Goal: Navigation & Orientation: Find specific page/section

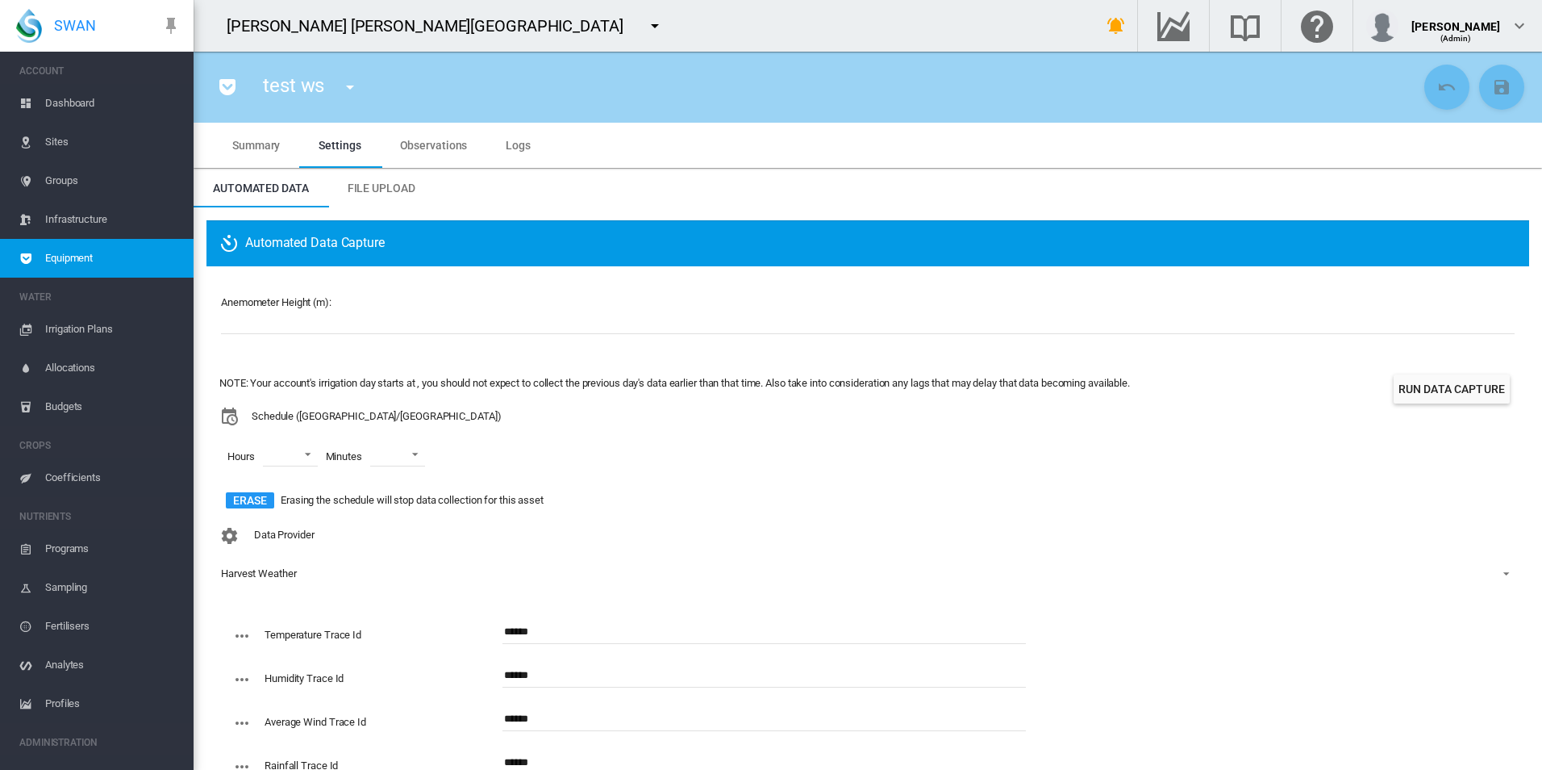
scroll to position [63, 0]
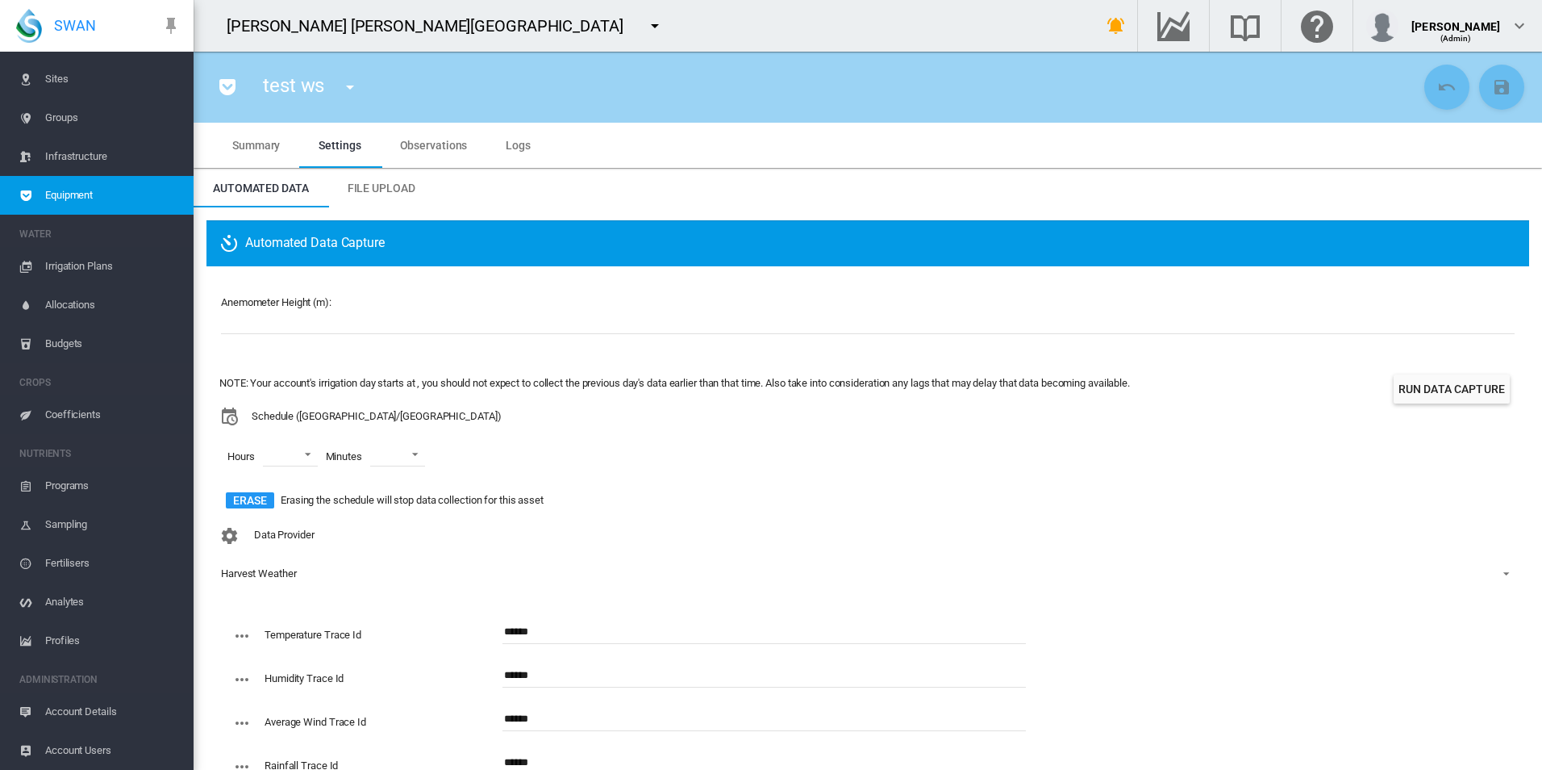
click at [86, 196] on span "Equipment" at bounding box center [113, 195] width 136 height 39
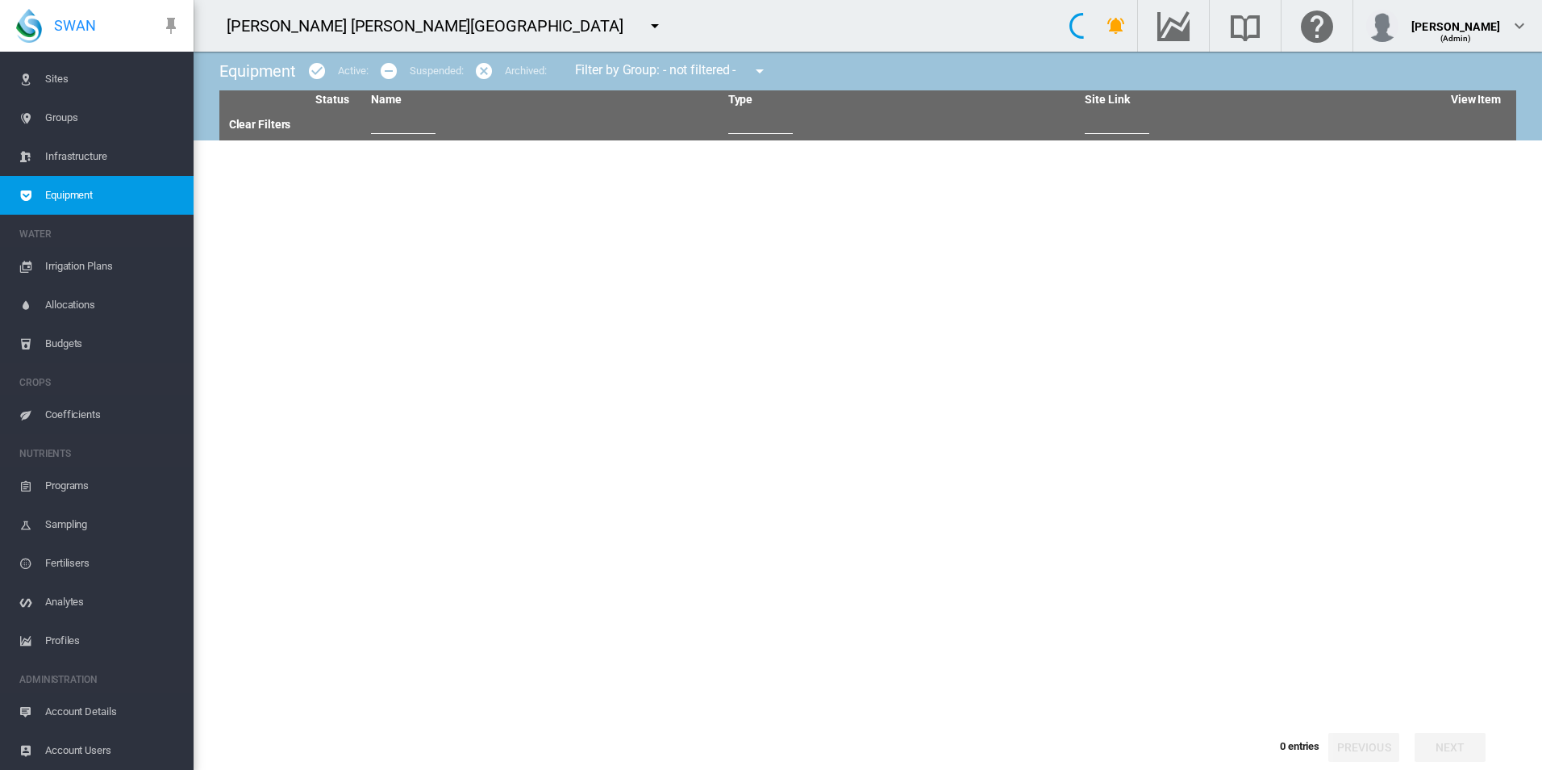
type input "**"
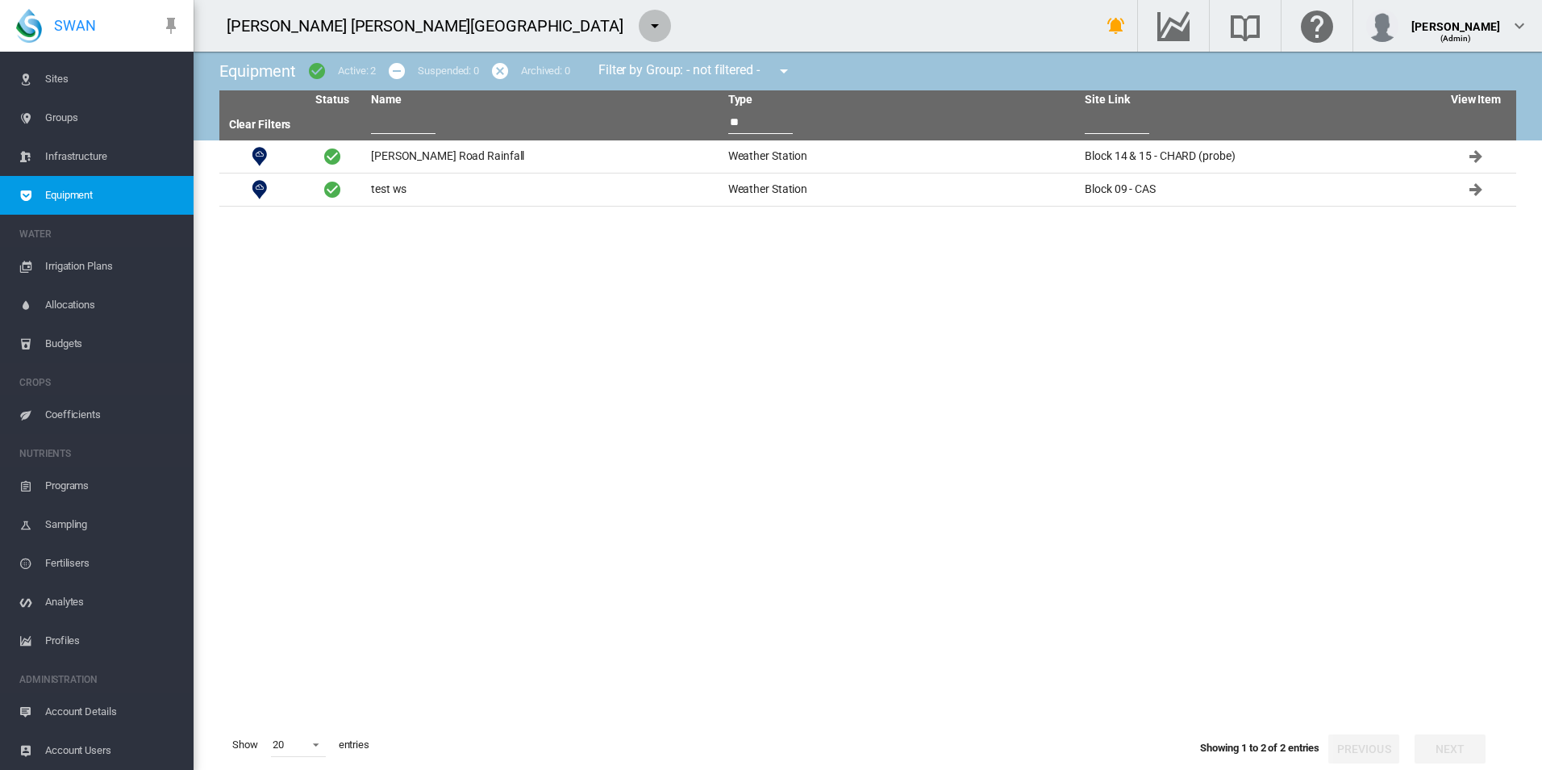
click at [645, 31] on md-icon "icon-menu-down" at bounding box center [654, 25] width 19 height 19
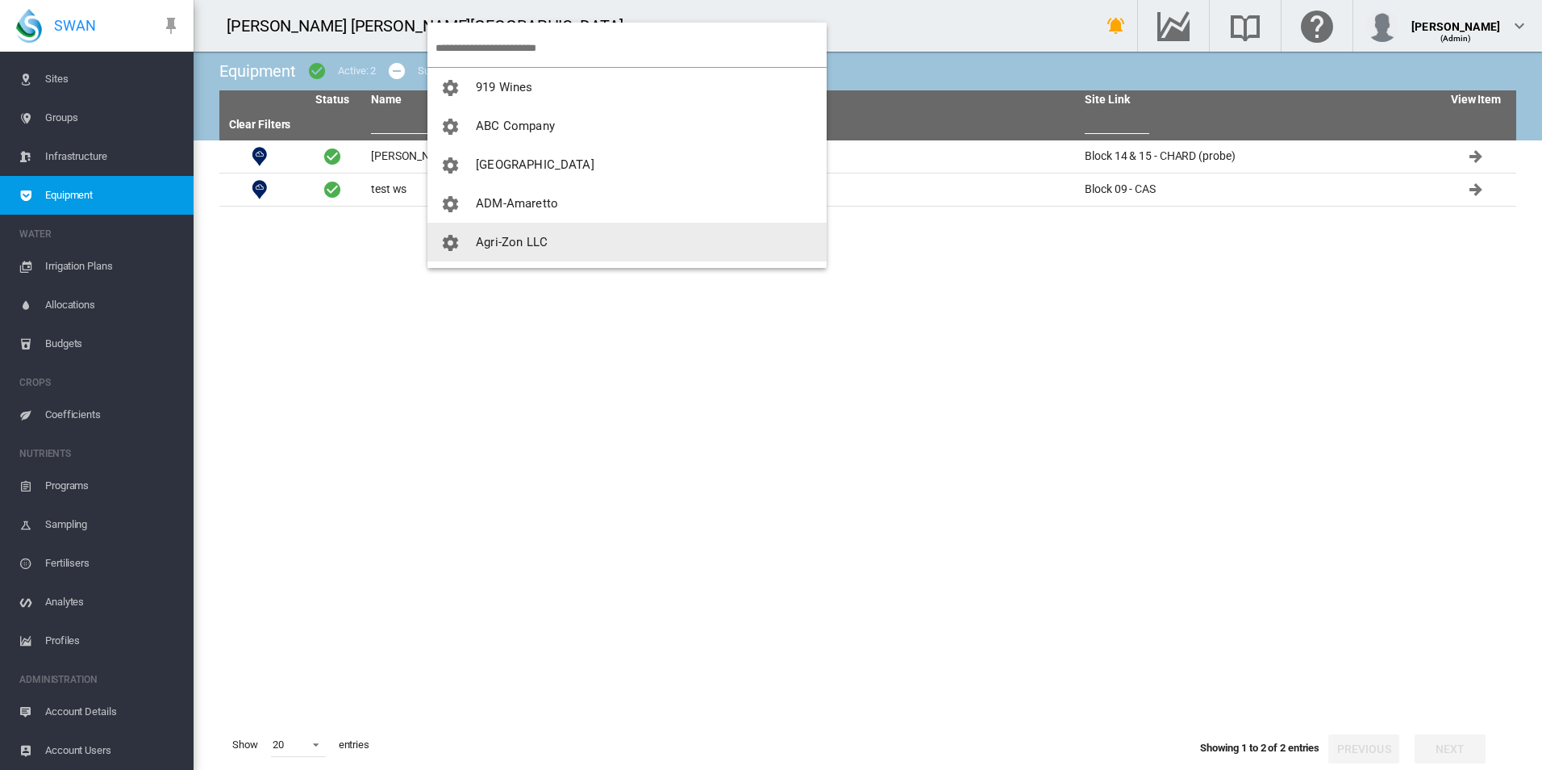
click at [536, 244] on span "Agri-Zon LLC" at bounding box center [512, 242] width 72 height 15
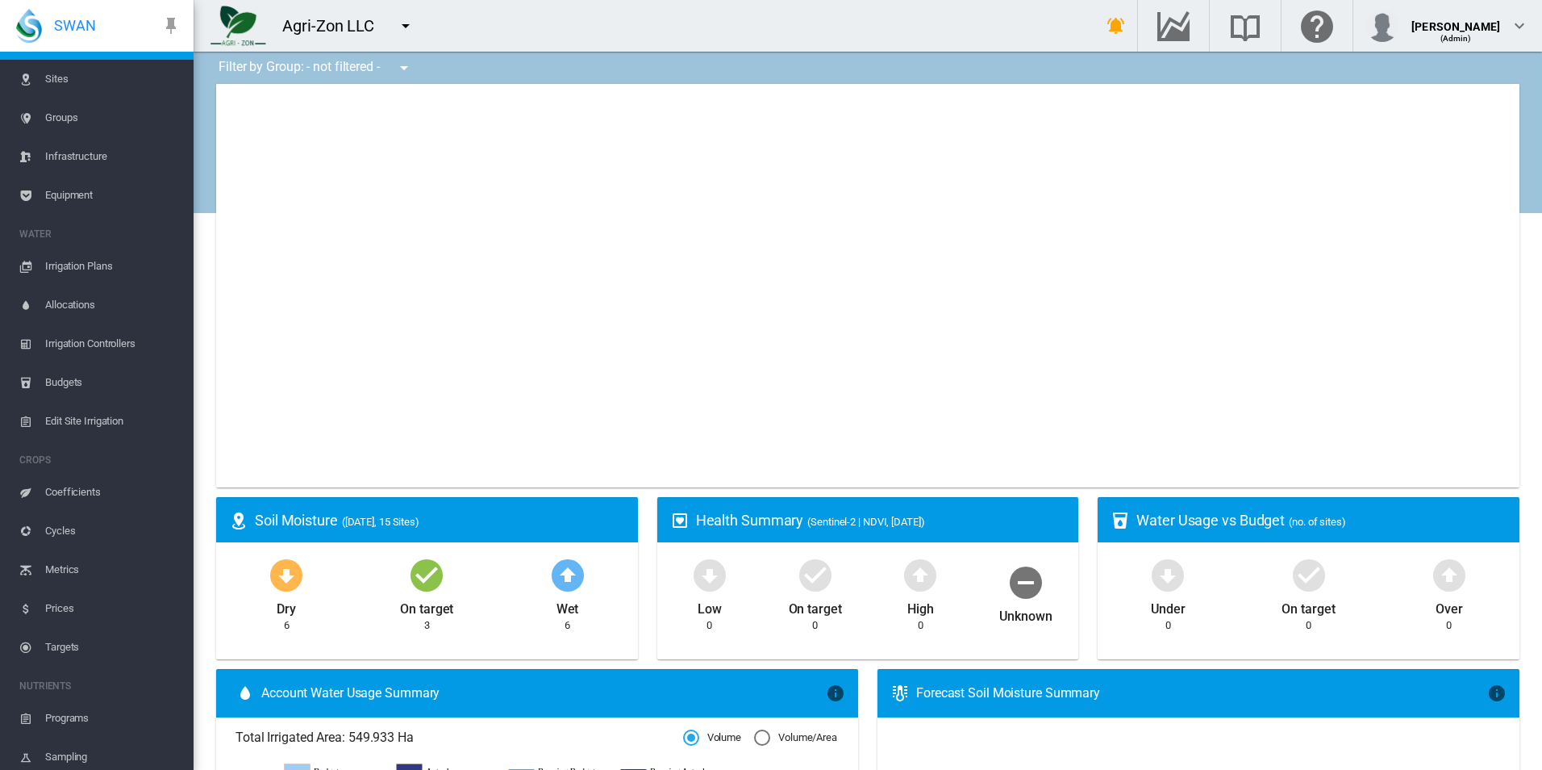
type input "**********"
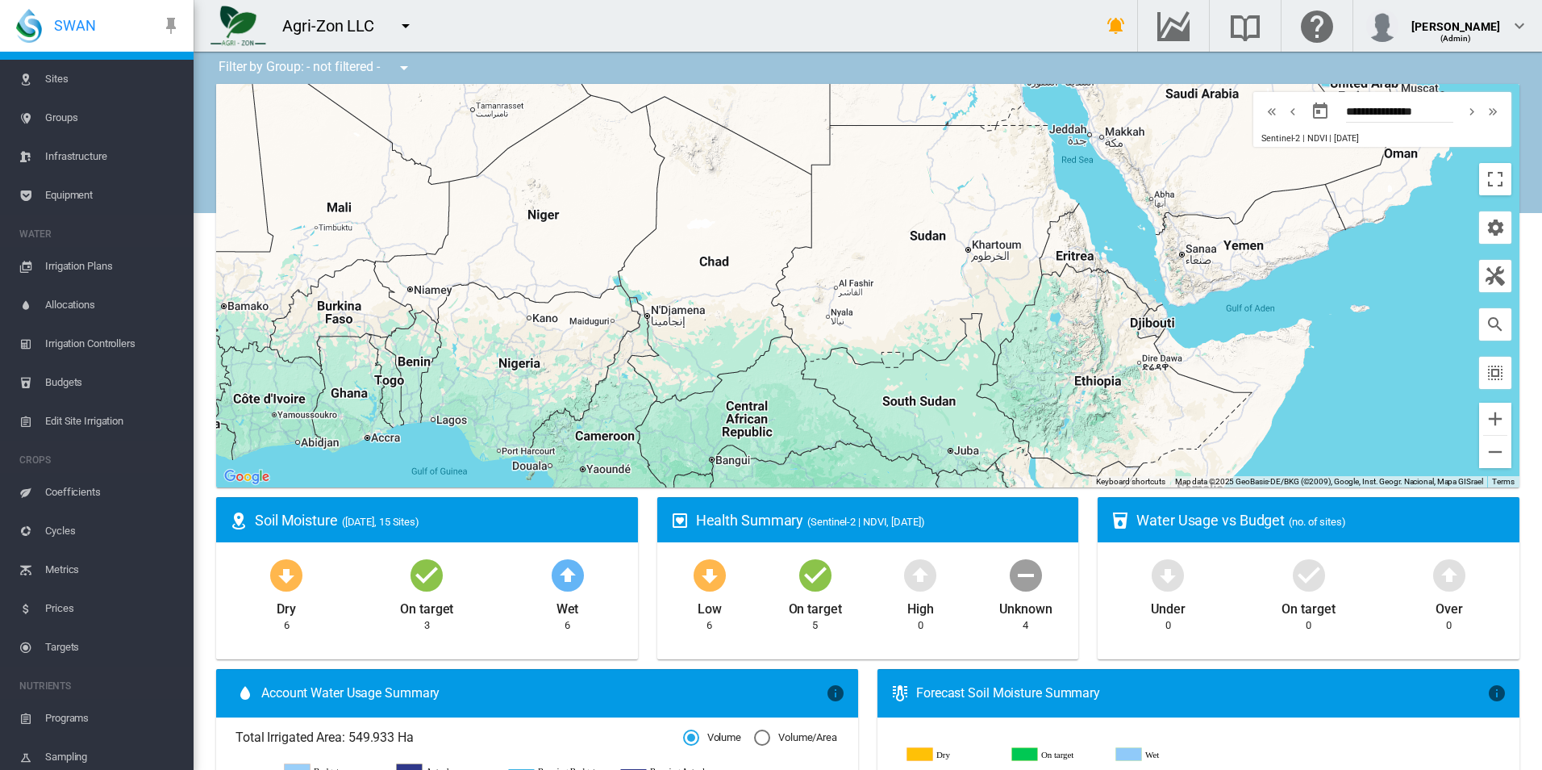
click at [417, 71] on button "button" at bounding box center [404, 68] width 32 height 32
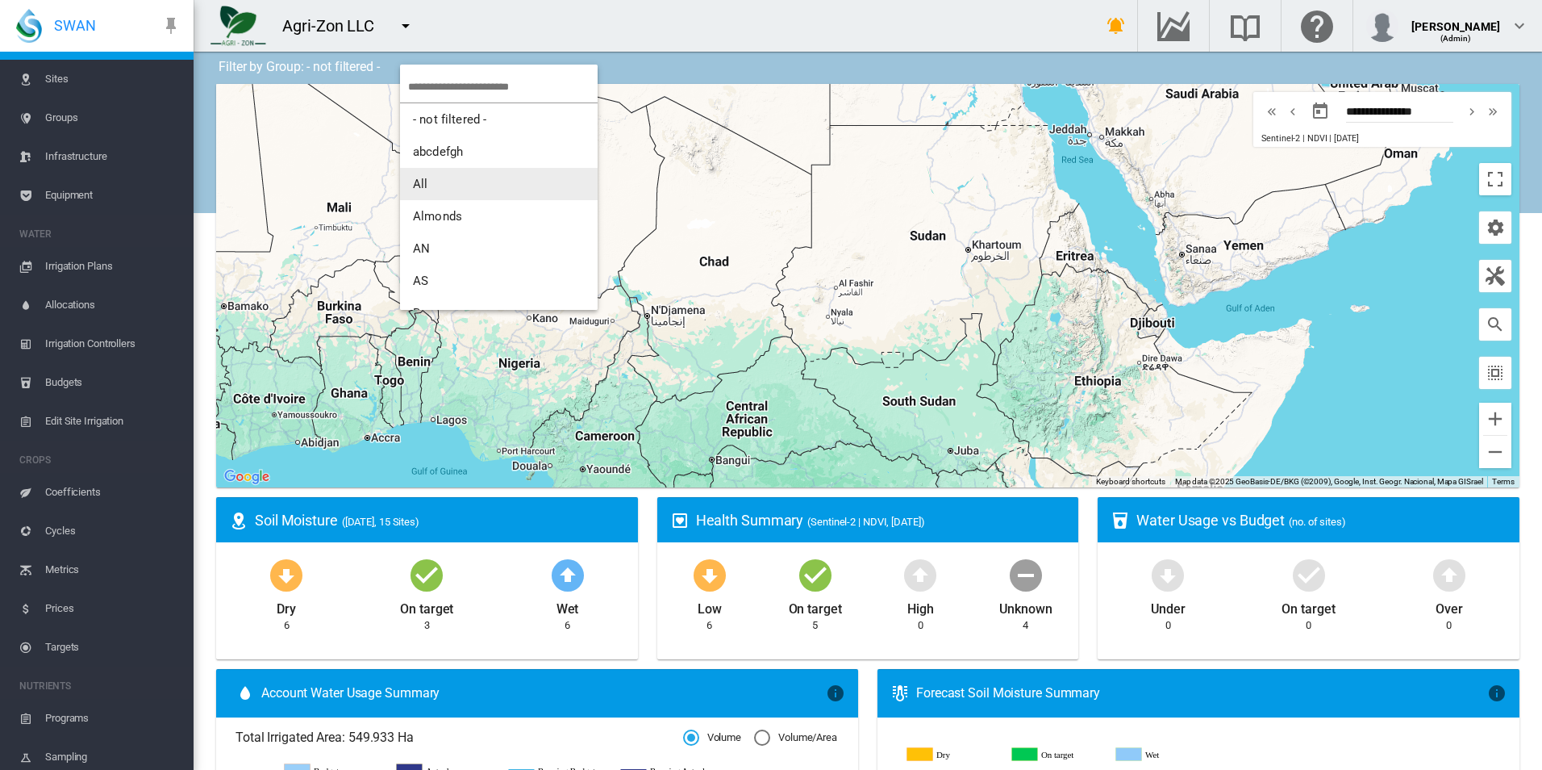
click at [491, 194] on button "All" at bounding box center [499, 184] width 198 height 32
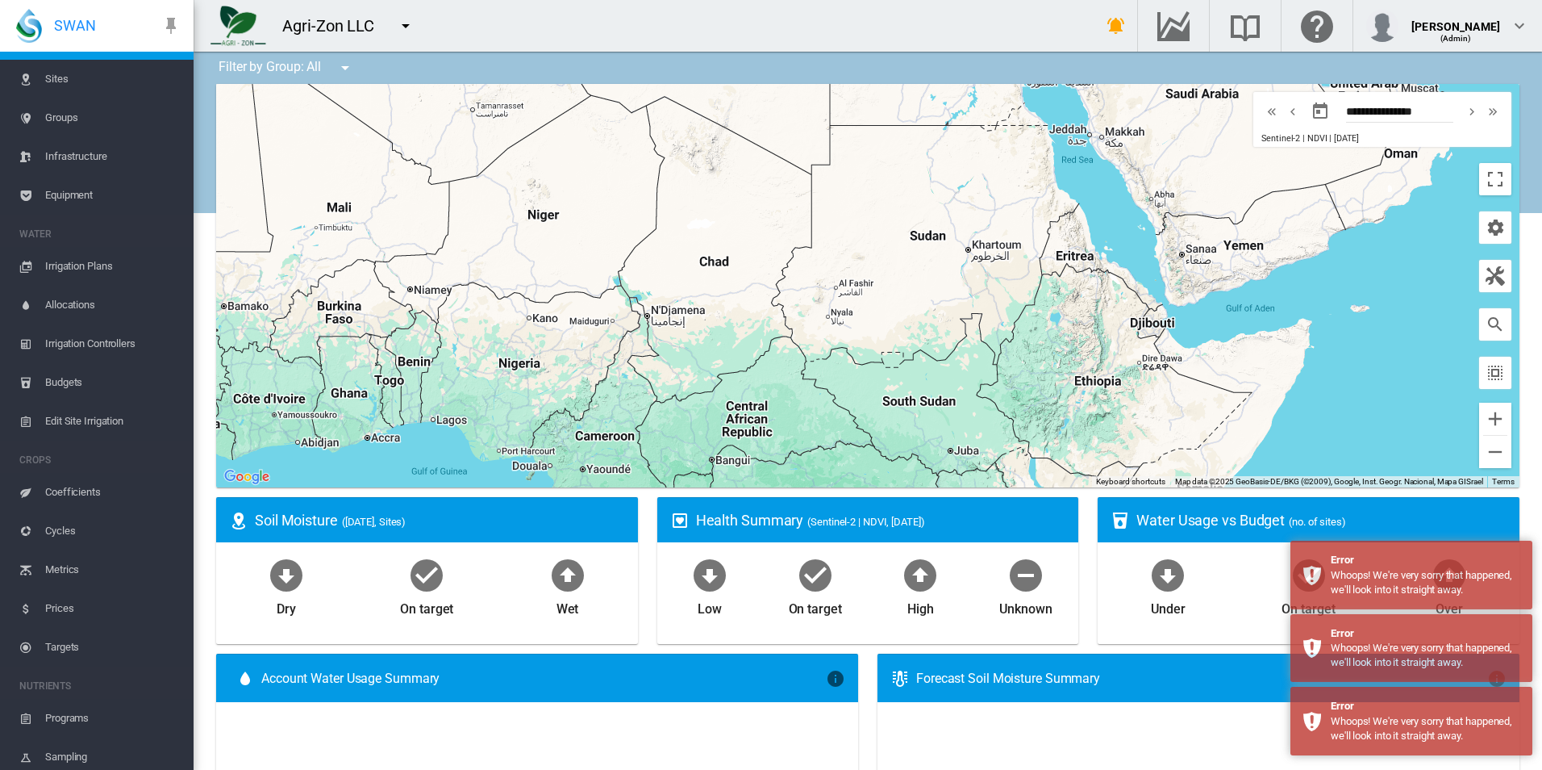
click at [679, 531] on div "Health Summary (Sentinel-2 | NDVI, [DATE])" at bounding box center [868, 519] width 422 height 45
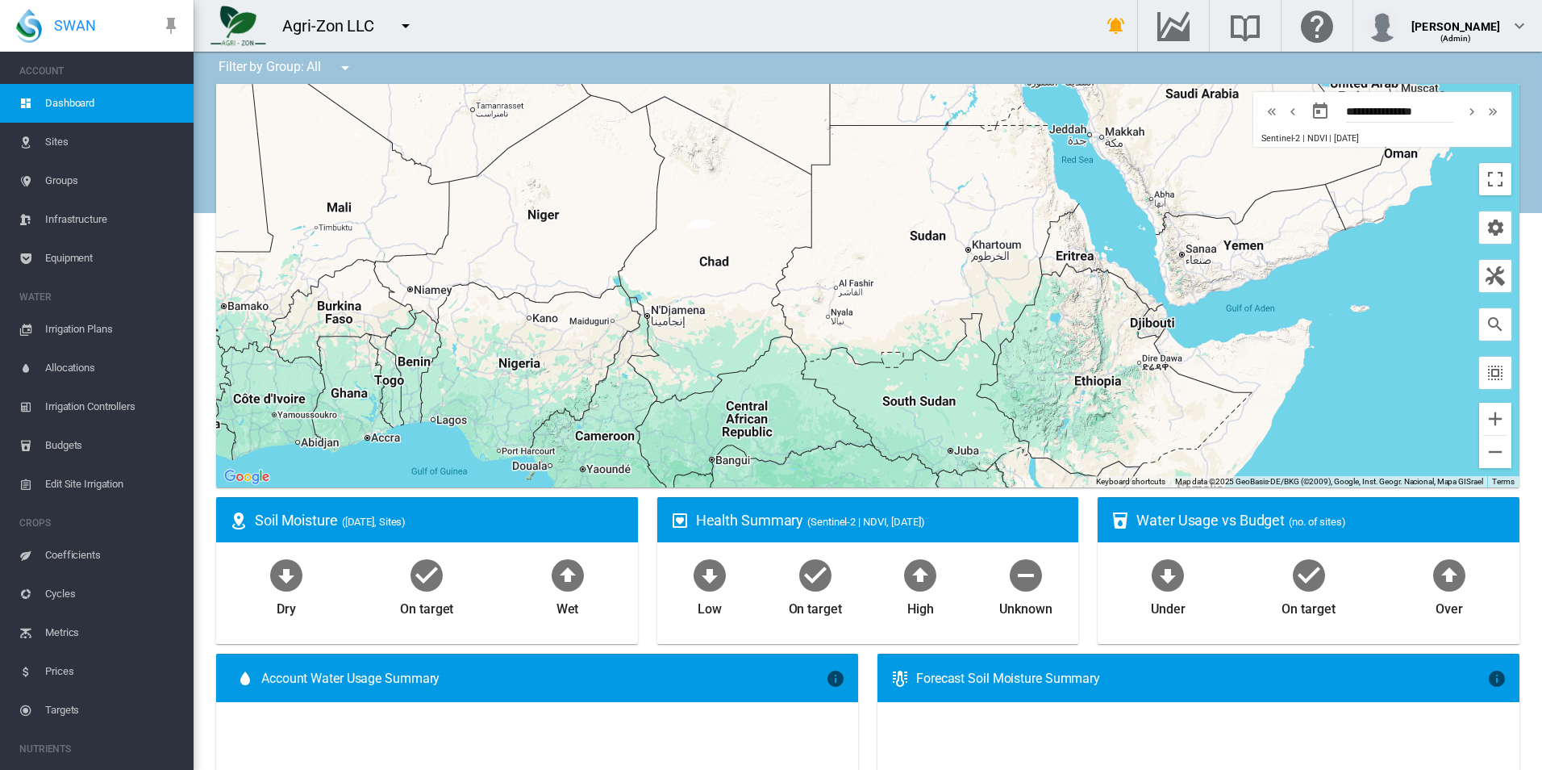
click at [566, 556] on md-icon "icon-arrow-up-bold-circle" at bounding box center [568, 574] width 39 height 39
click at [407, 27] on md-icon "icon-menu-down" at bounding box center [405, 25] width 19 height 19
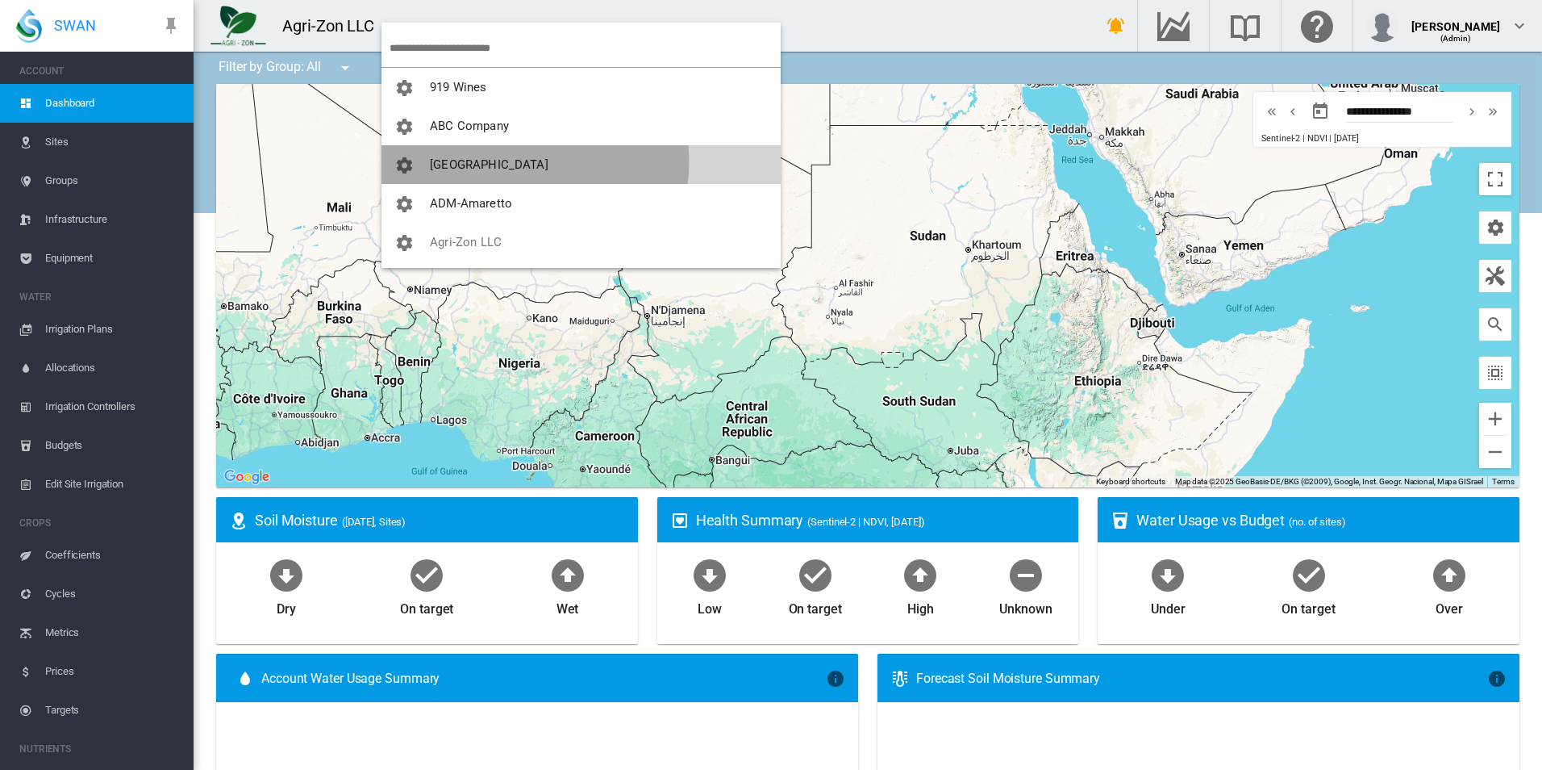
click at [504, 162] on span "[GEOGRAPHIC_DATA]" at bounding box center [489, 164] width 119 height 15
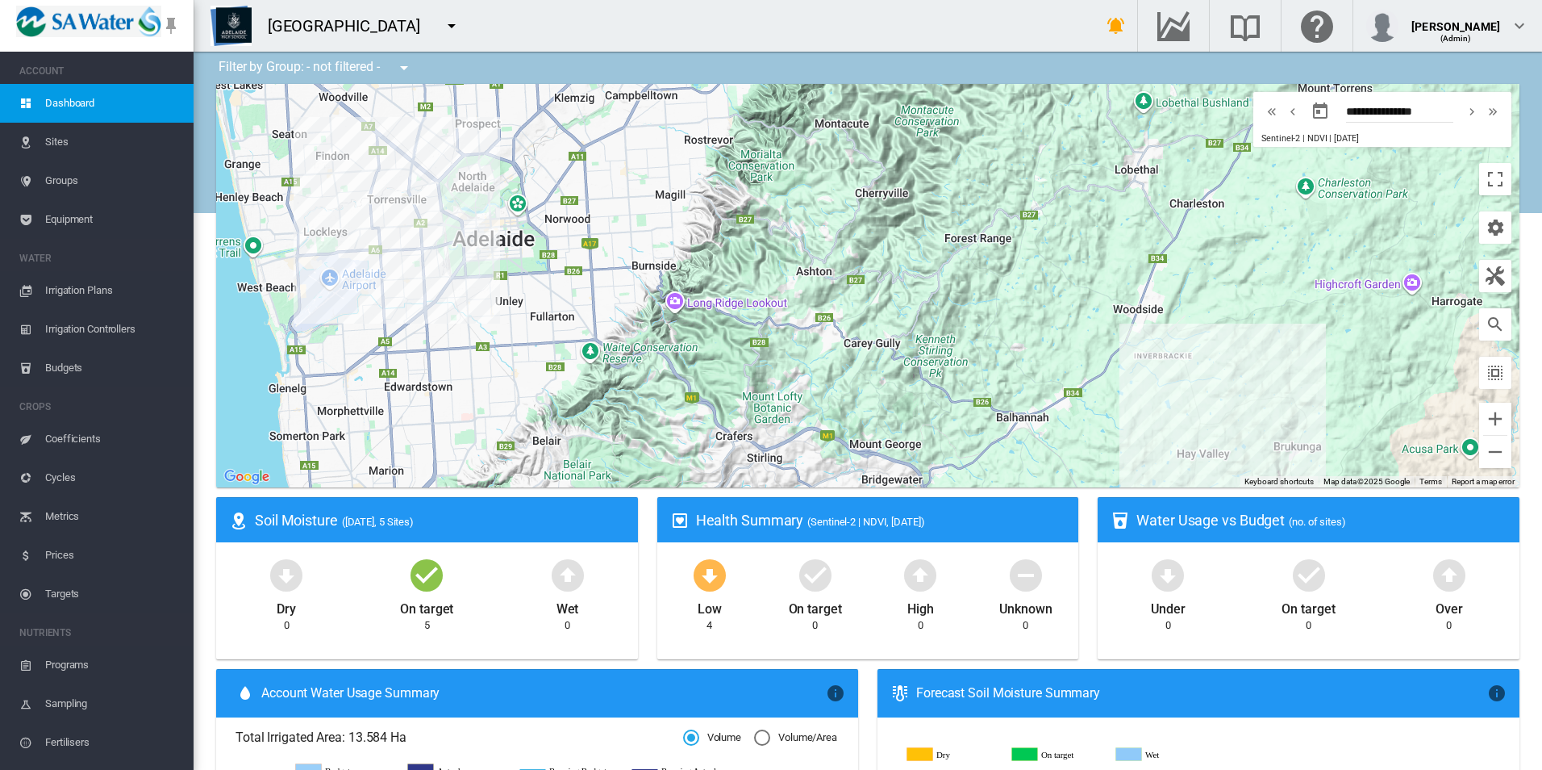
click at [453, 26] on md-icon "icon-menu-down" at bounding box center [451, 25] width 19 height 19
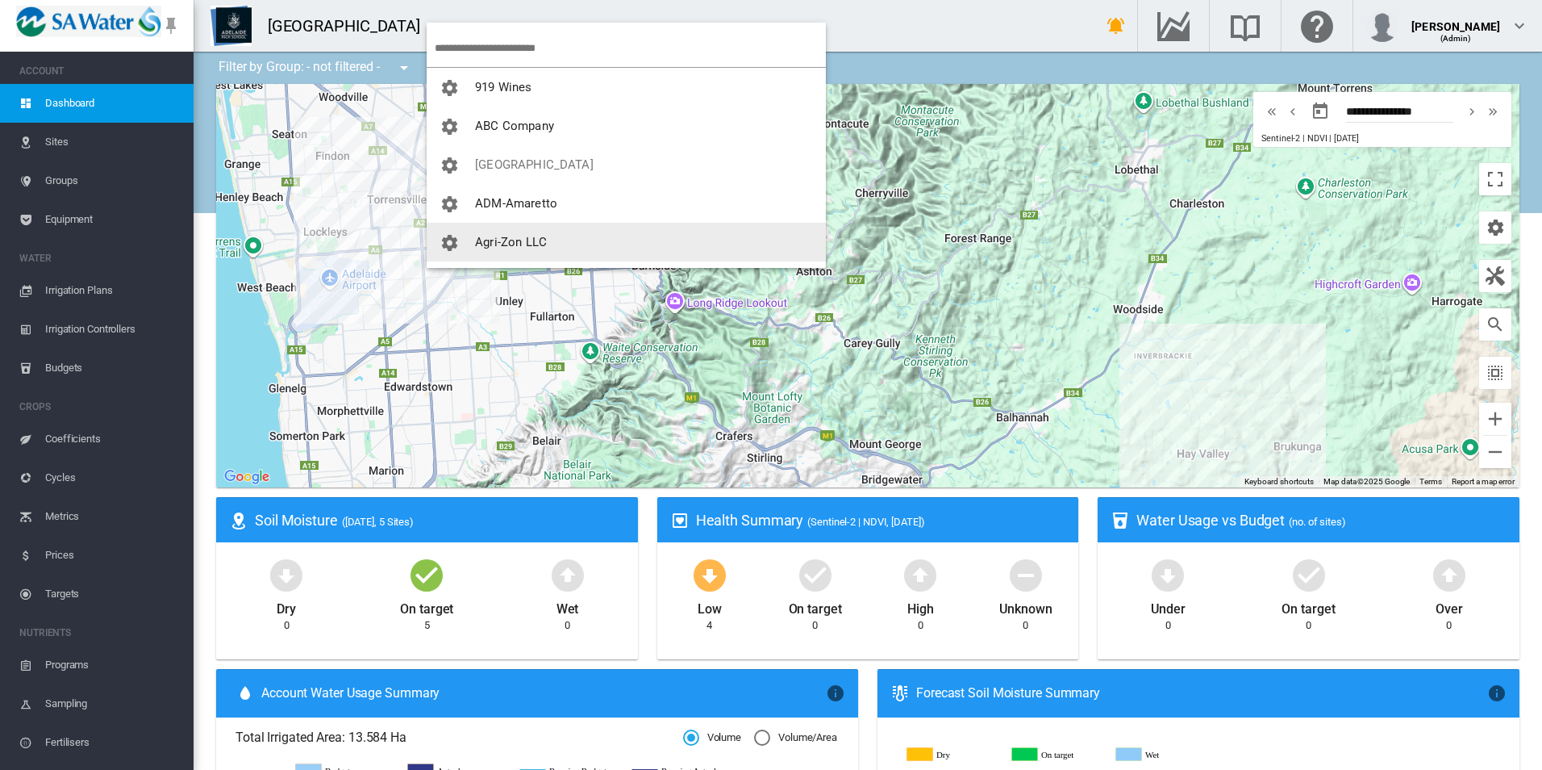
click at [561, 229] on button "Agri-Zon LLC" at bounding box center [626, 242] width 399 height 39
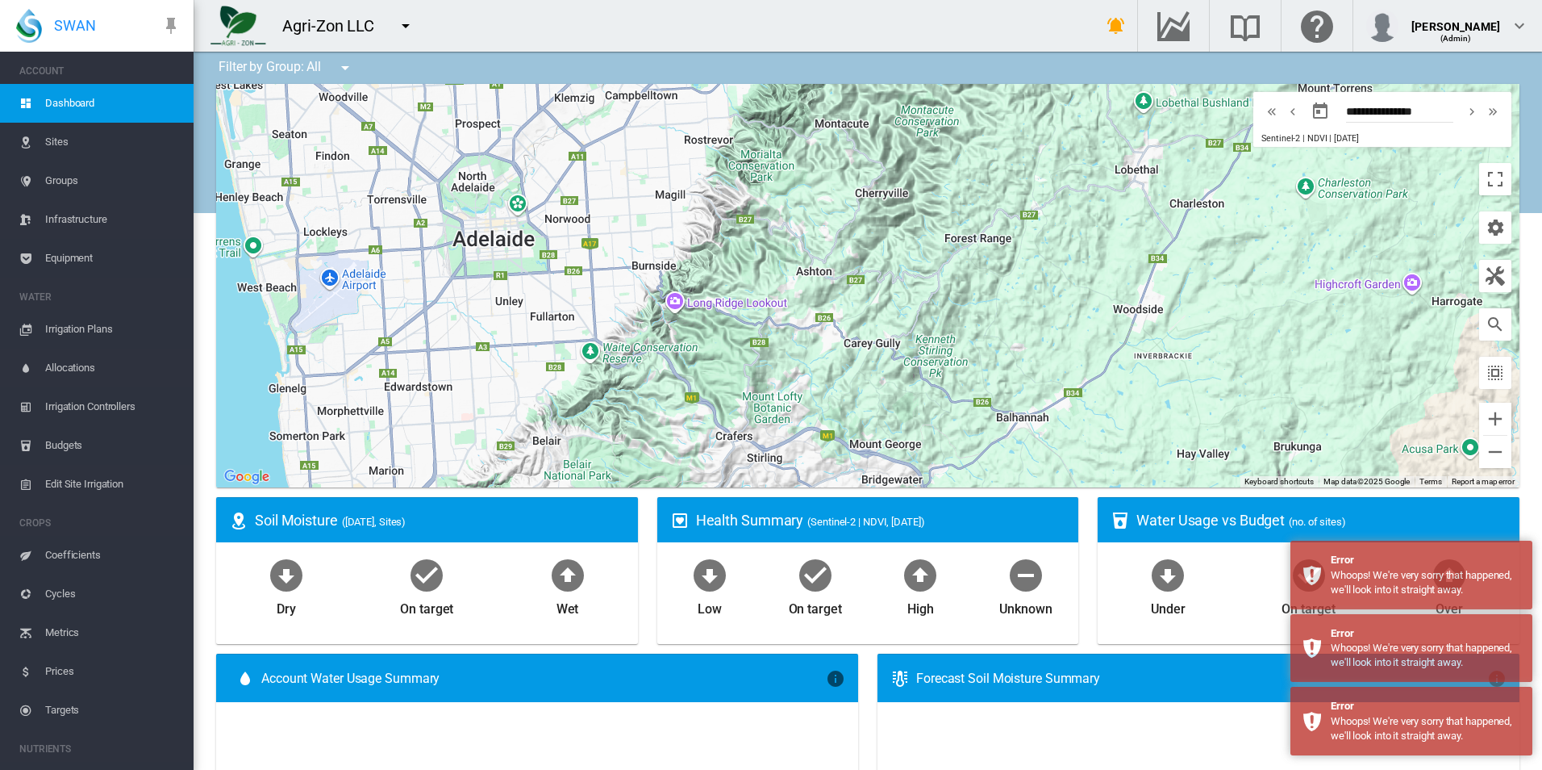
click at [674, 668] on div "Account Water Usage Summary × Rollup of ALL account sites' water usage relative…" at bounding box center [537, 677] width 642 height 48
